Goal: Information Seeking & Learning: Learn about a topic

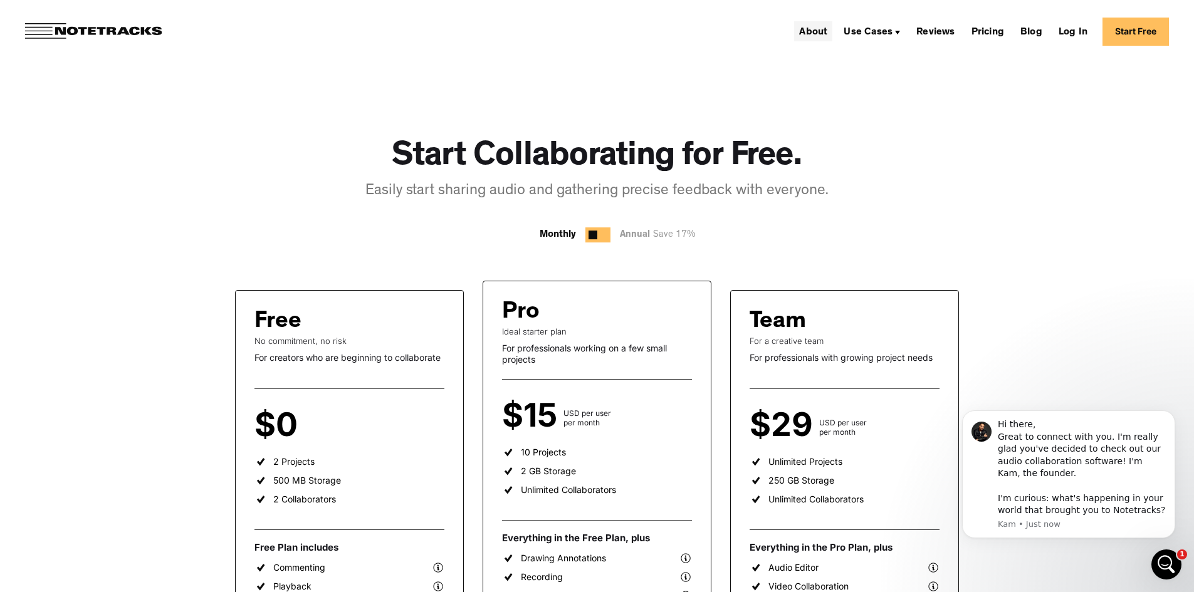
click at [829, 26] on link "About" at bounding box center [813, 31] width 38 height 20
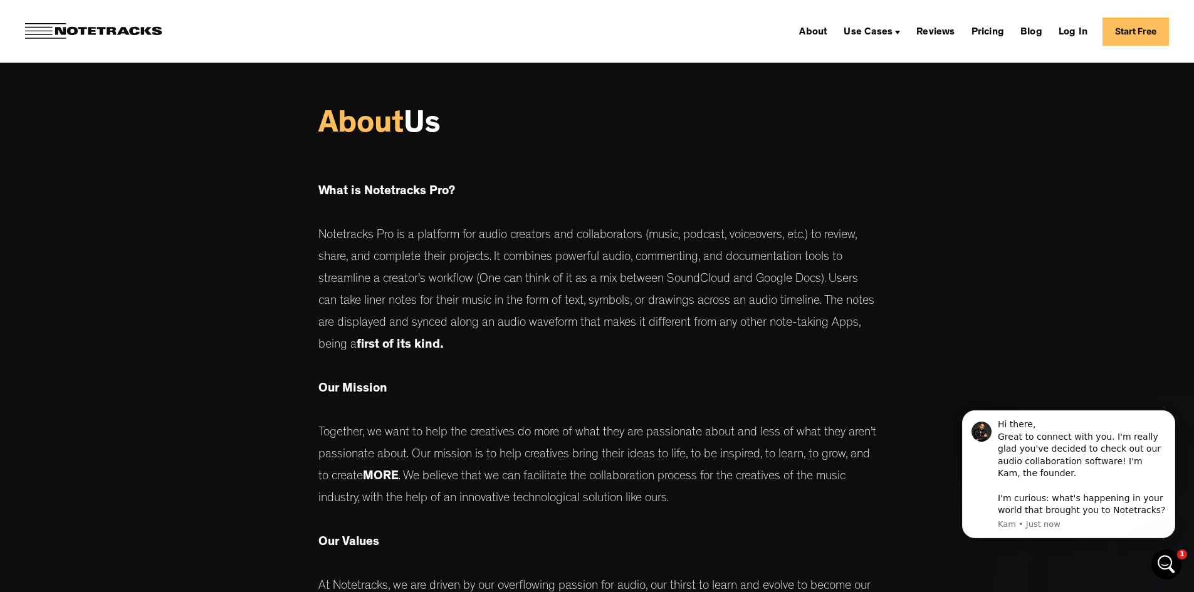
click at [113, 36] on img at bounding box center [93, 31] width 137 height 16
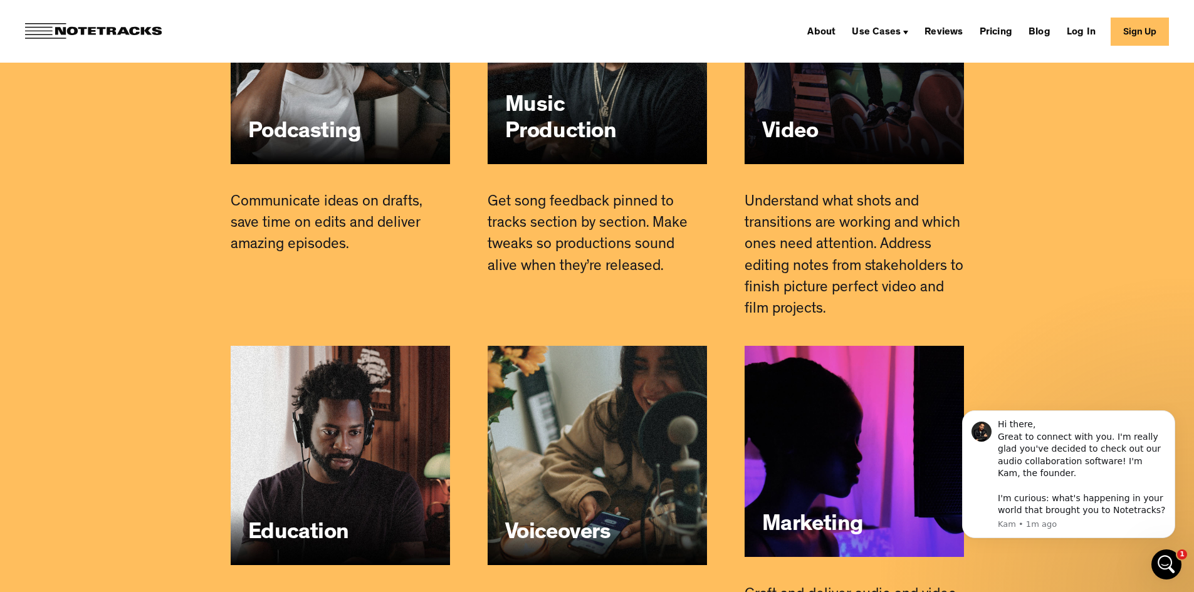
scroll to position [7770, 0]
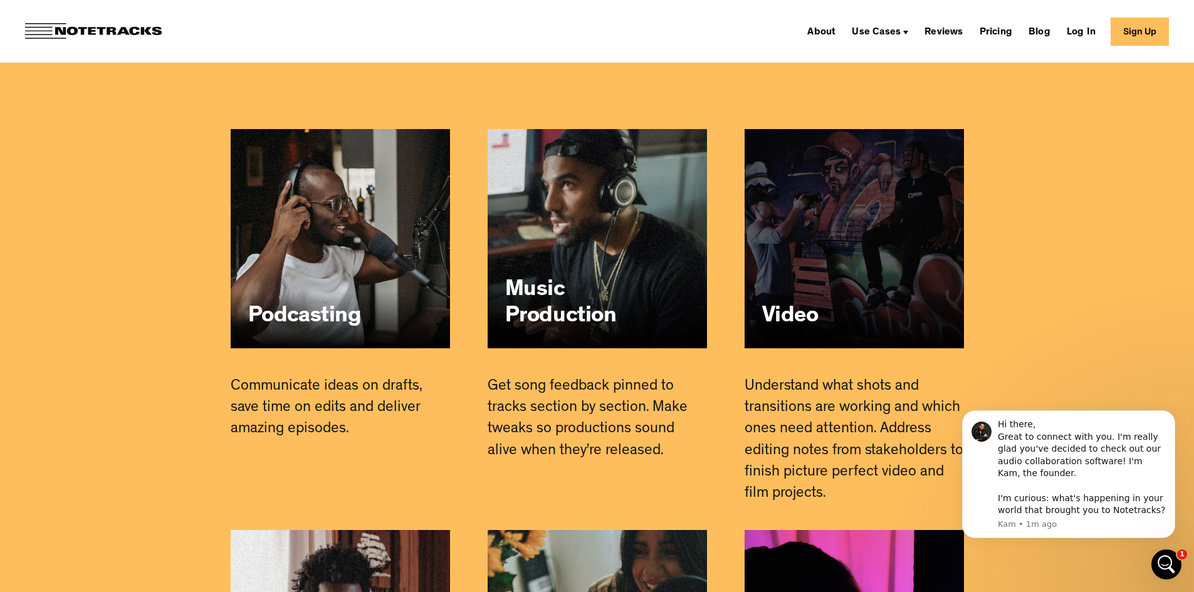
click at [895, 236] on link "Video" at bounding box center [853, 238] width 219 height 219
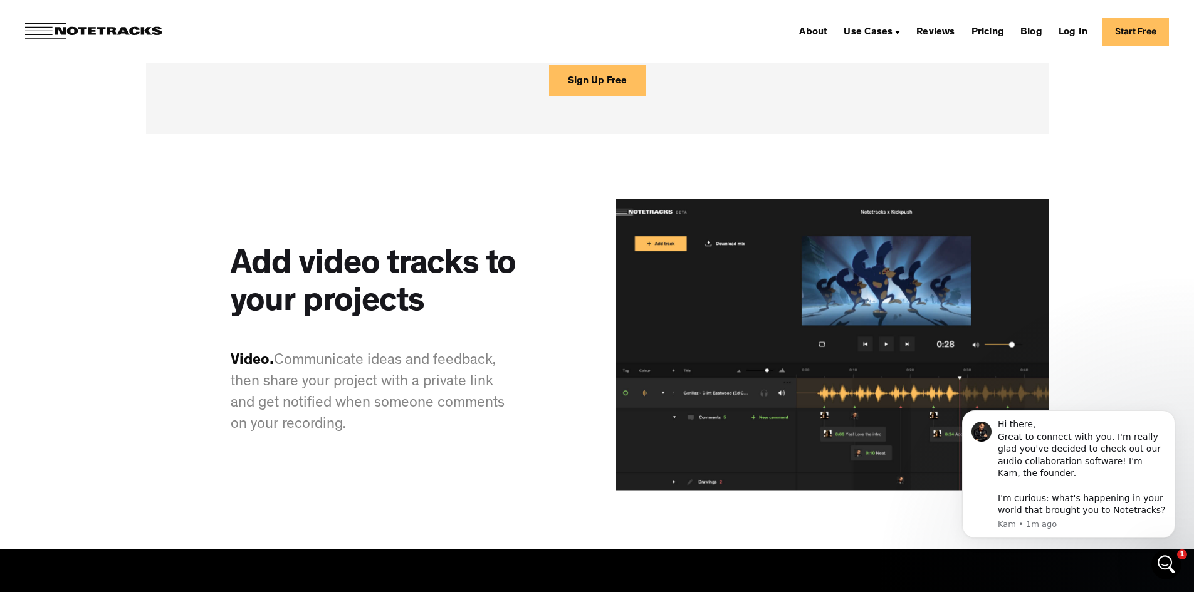
scroll to position [940, 0]
